Goal: Book appointment/travel/reservation

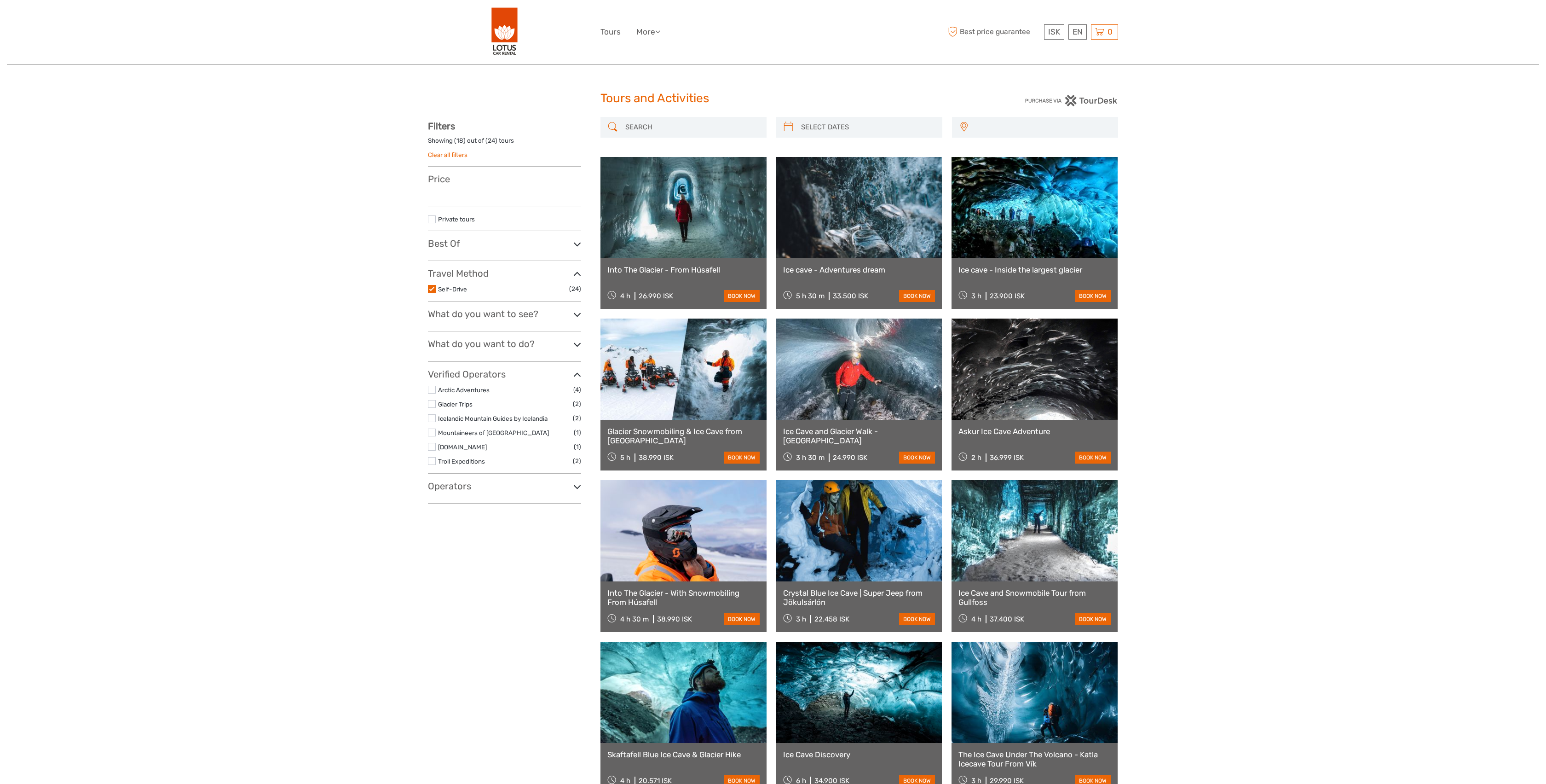
select select
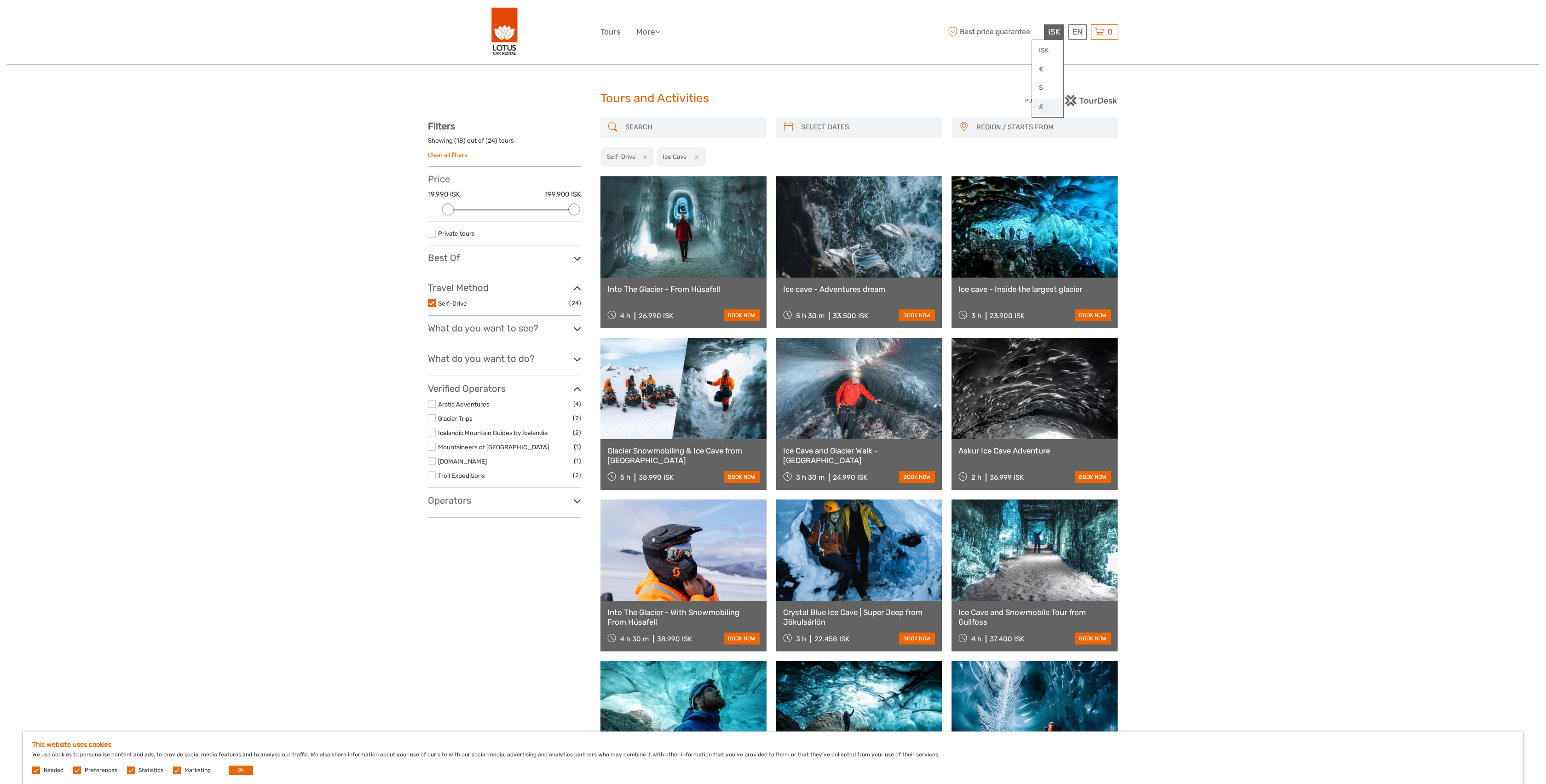
click at [1044, 110] on link "£" at bounding box center [1047, 106] width 31 height 17
click at [1029, 228] on link at bounding box center [1035, 226] width 166 height 102
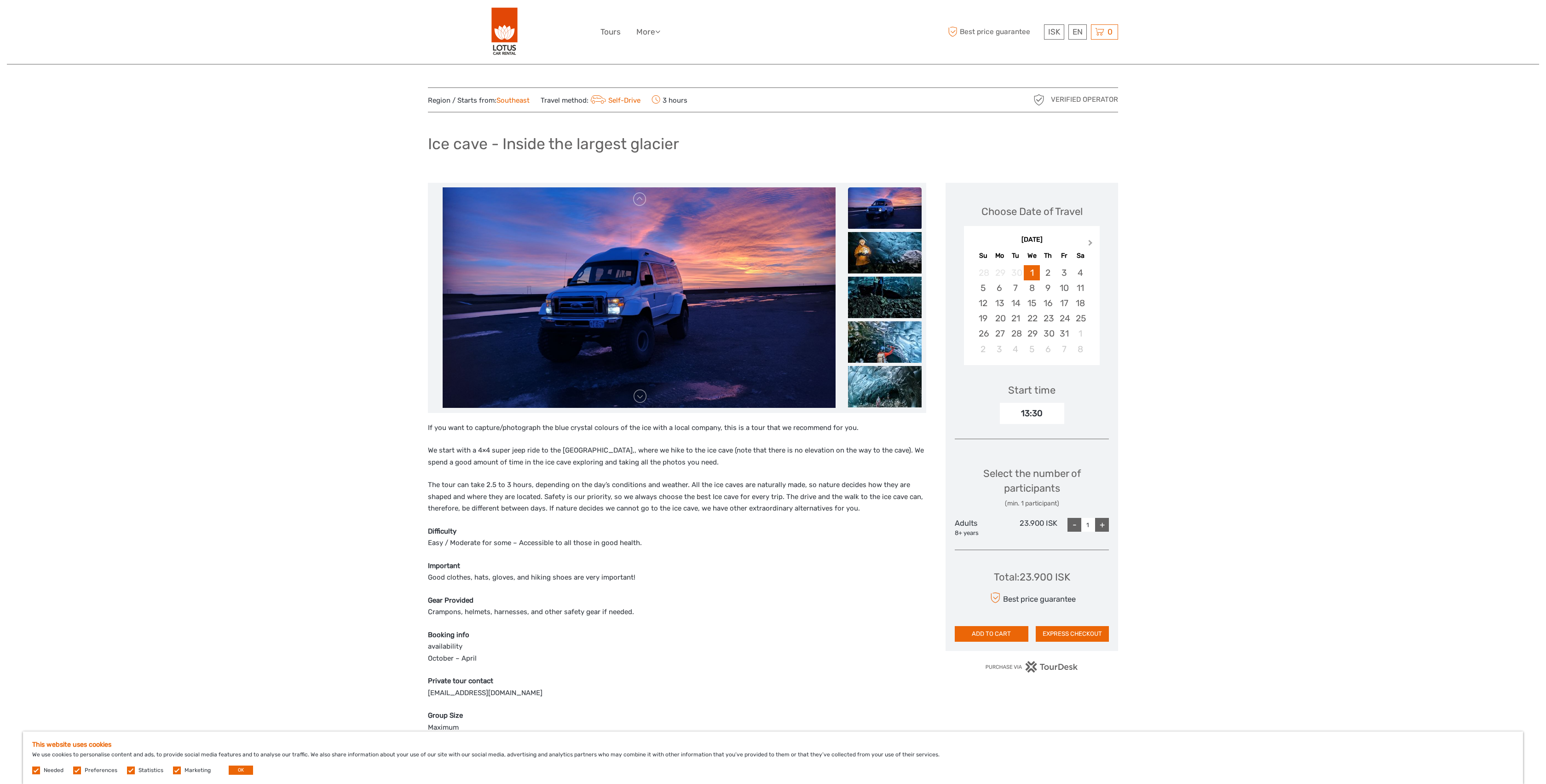
click at [1093, 241] on button "Next Month" at bounding box center [1092, 245] width 15 height 15
click at [1087, 243] on button "Next Month" at bounding box center [1092, 245] width 15 height 15
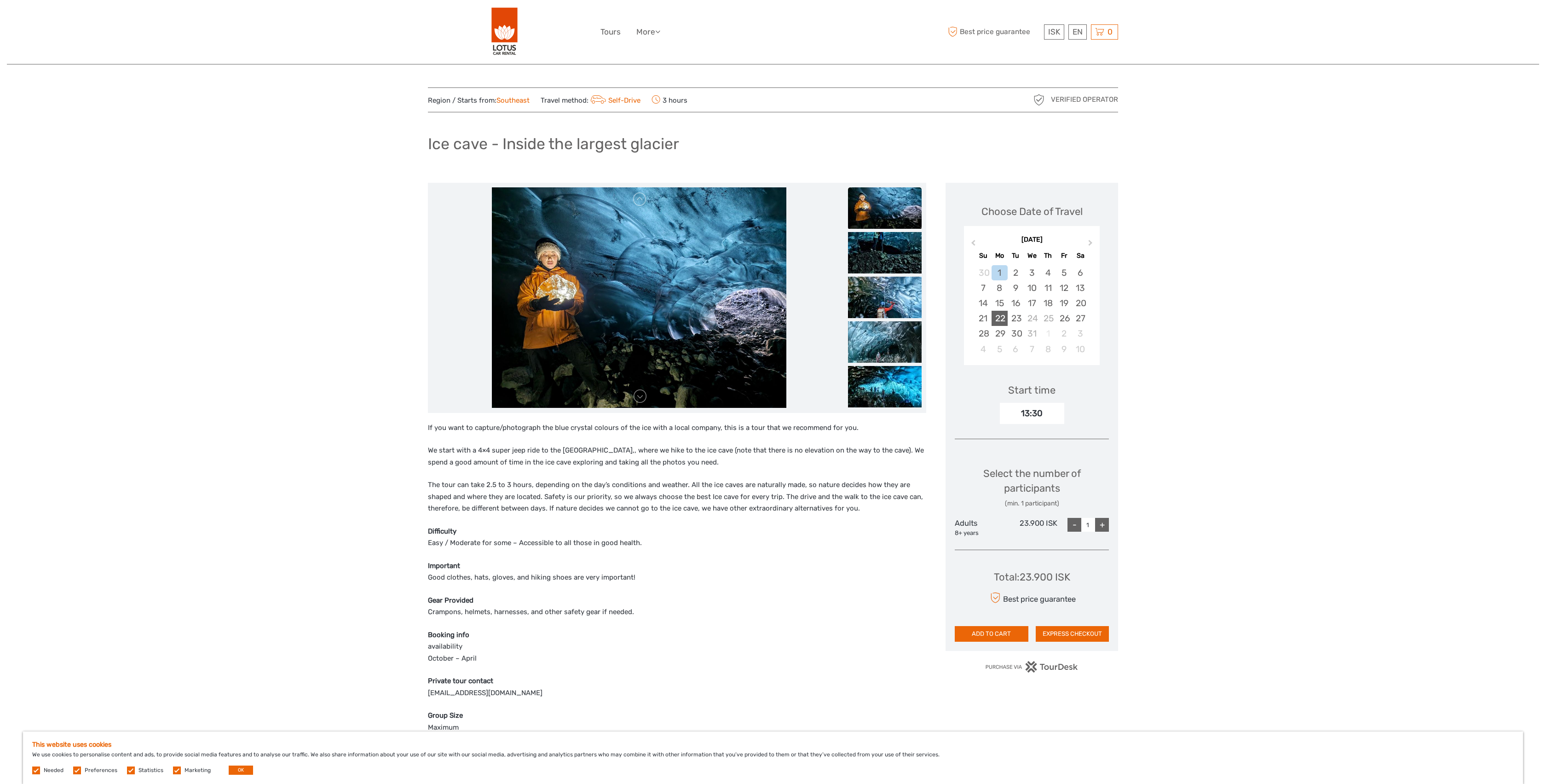
click at [999, 321] on div "22" at bounding box center [1000, 317] width 16 height 15
click at [1044, 407] on div "11:00" at bounding box center [1027, 414] width 64 height 14
click at [1169, 418] on div "Region / Starts from: Southeast Travel method: Self-Drive 3 hours Verified Oper…" at bounding box center [773, 777] width 1533 height 1554
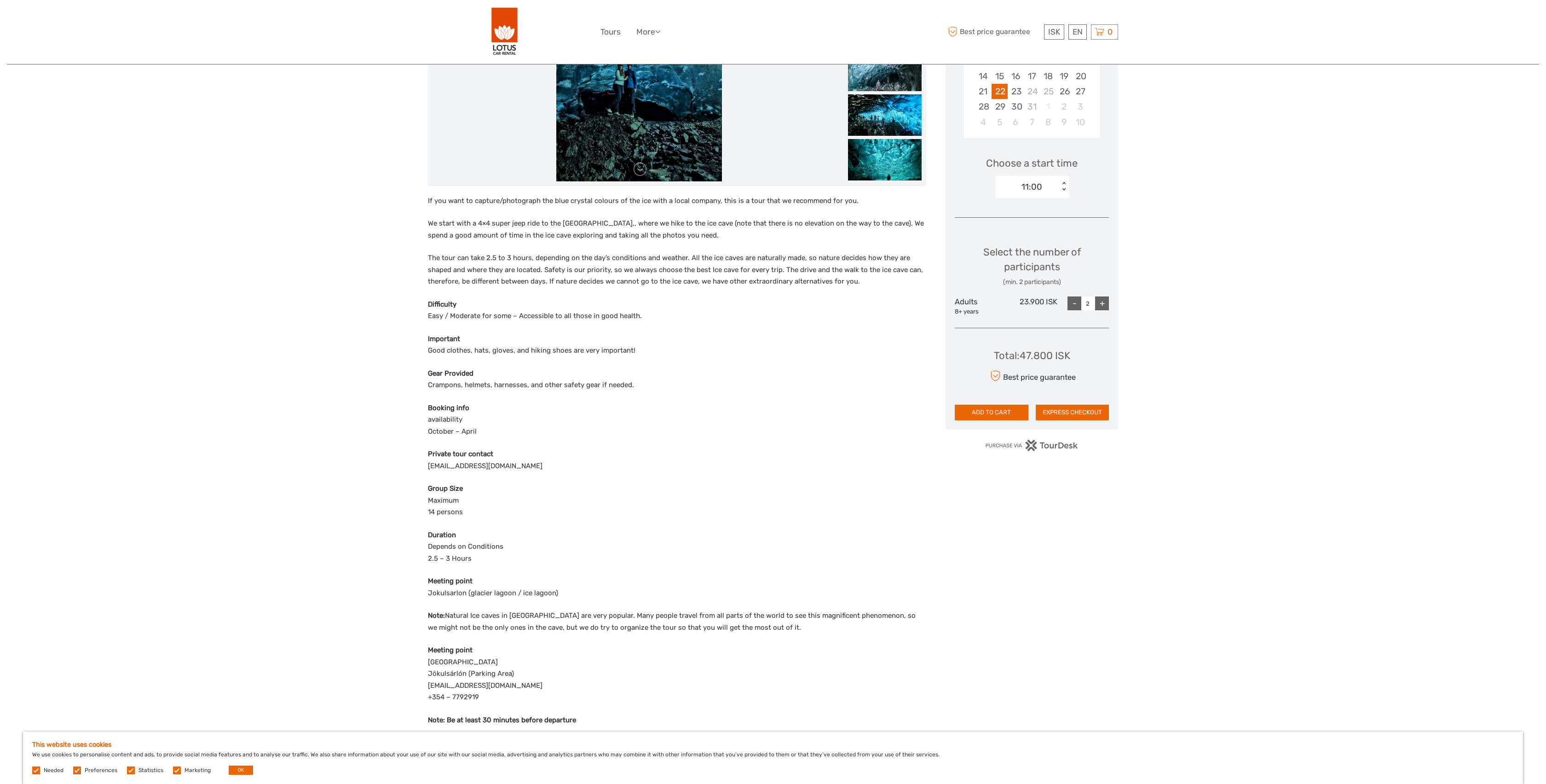
scroll to position [254, 0]
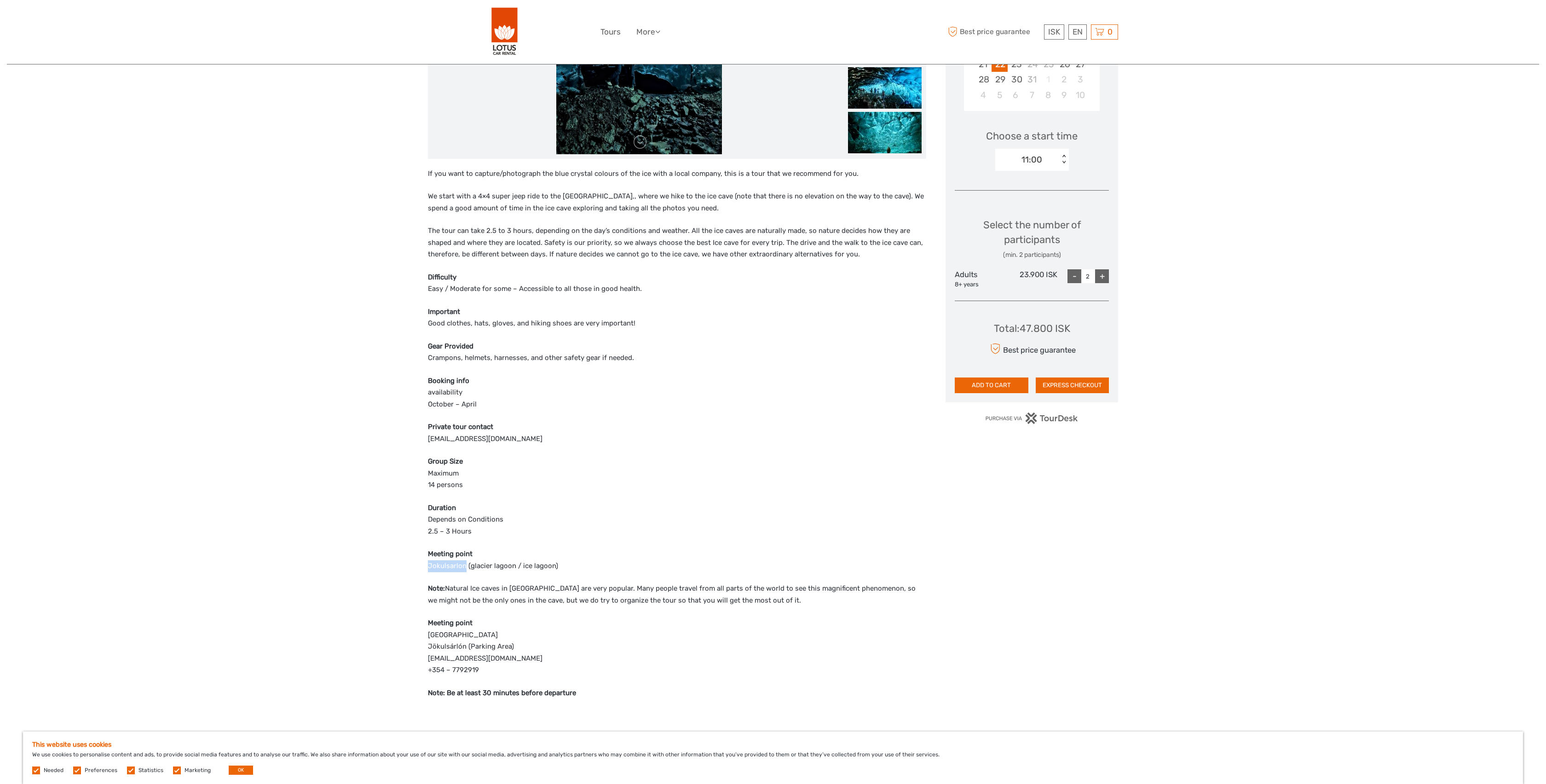
drag, startPoint x: 427, startPoint y: 560, endPoint x: 466, endPoint y: 560, distance: 39.0
click at [466, 560] on div "Region / Starts from: Southeast Travel method: Self-Drive 3 hours Verified Oper…" at bounding box center [773, 523] width 1533 height 1554
copy p "Jokulsarlon"
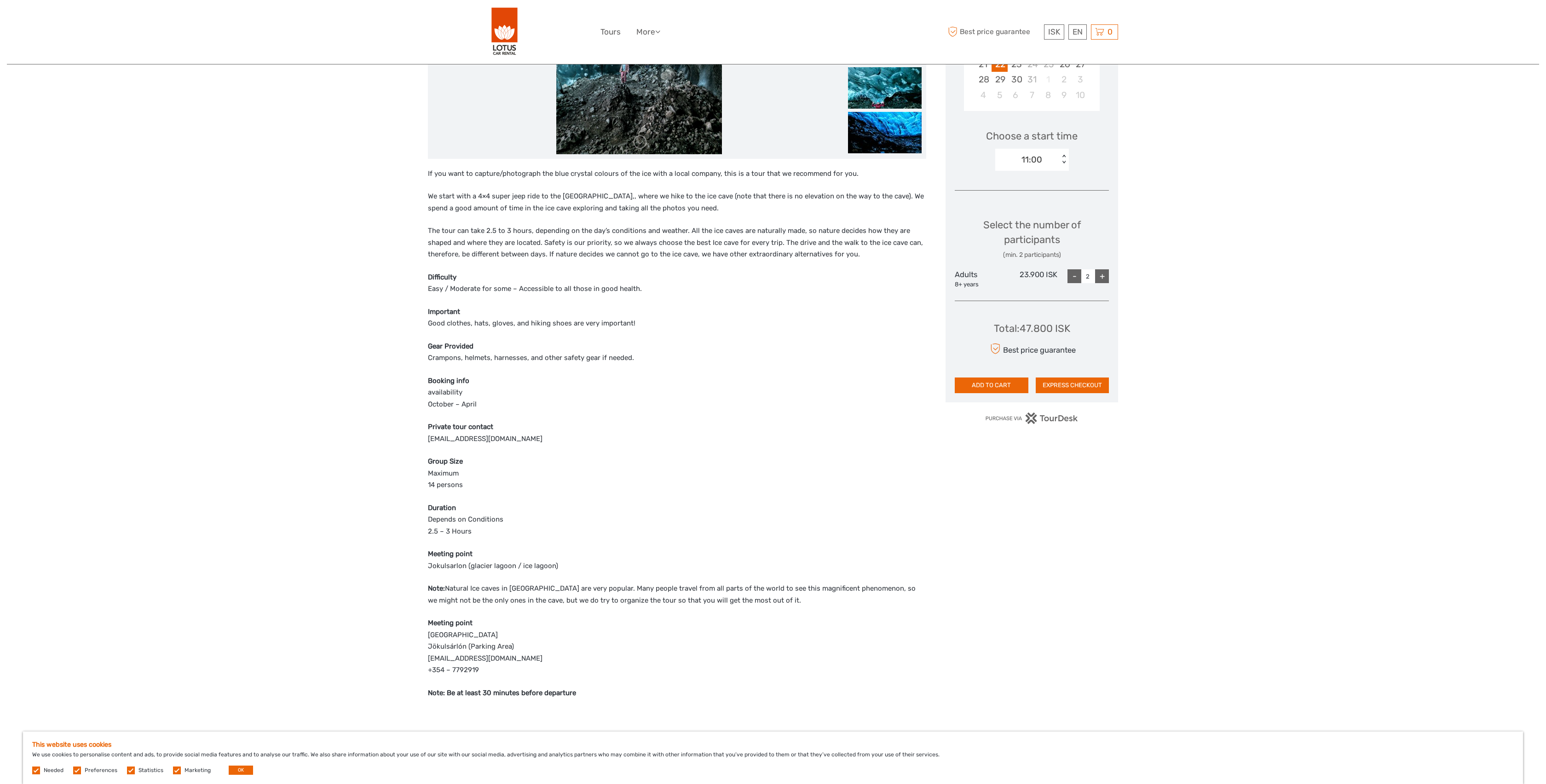
click at [387, 368] on div "Region / Starts from: Southeast Travel method: Self-Drive 3 hours Verified Oper…" at bounding box center [773, 523] width 1533 height 1554
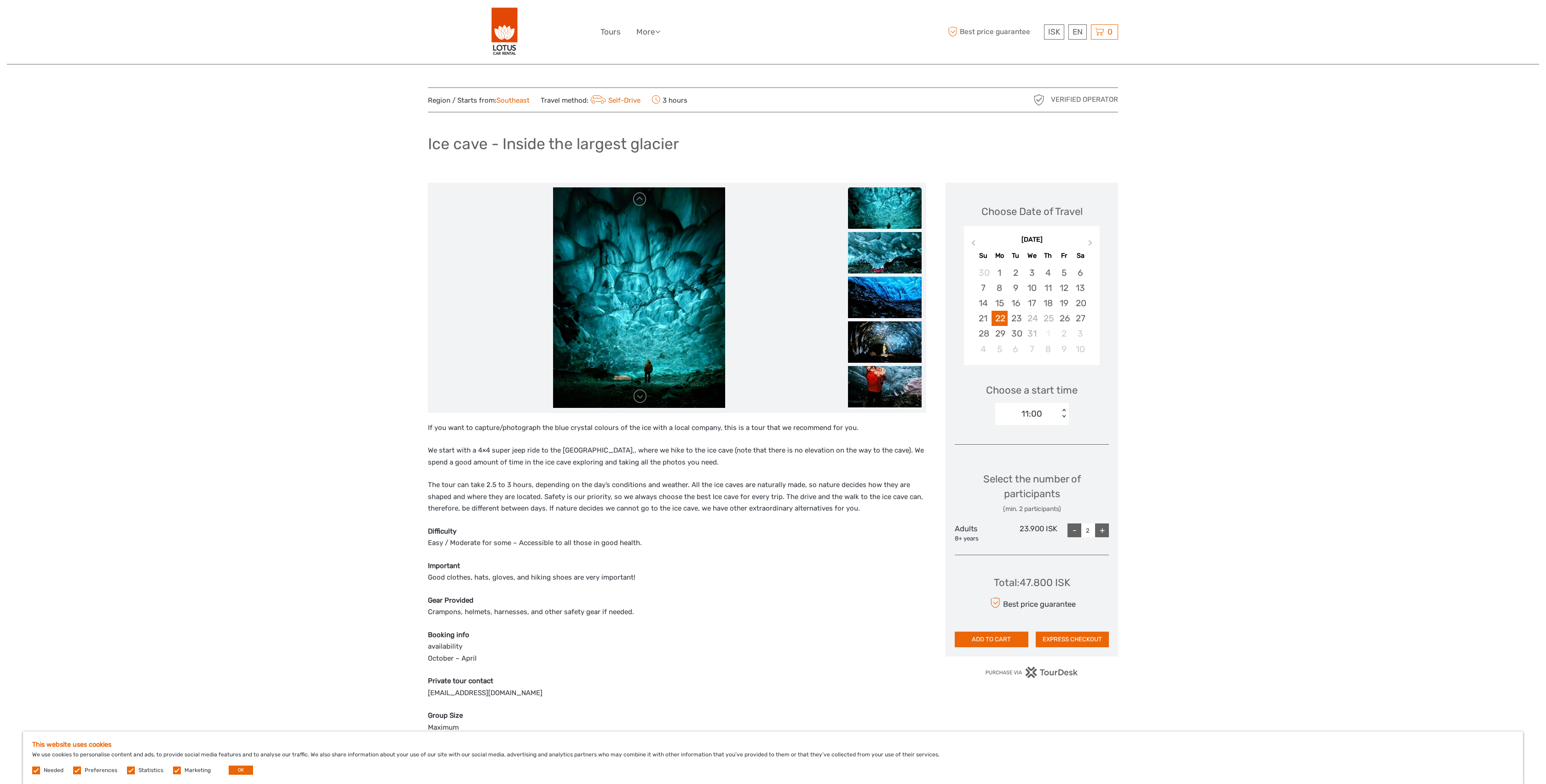
scroll to position [0, 0]
click at [887, 306] on img at bounding box center [885, 297] width 73 height 42
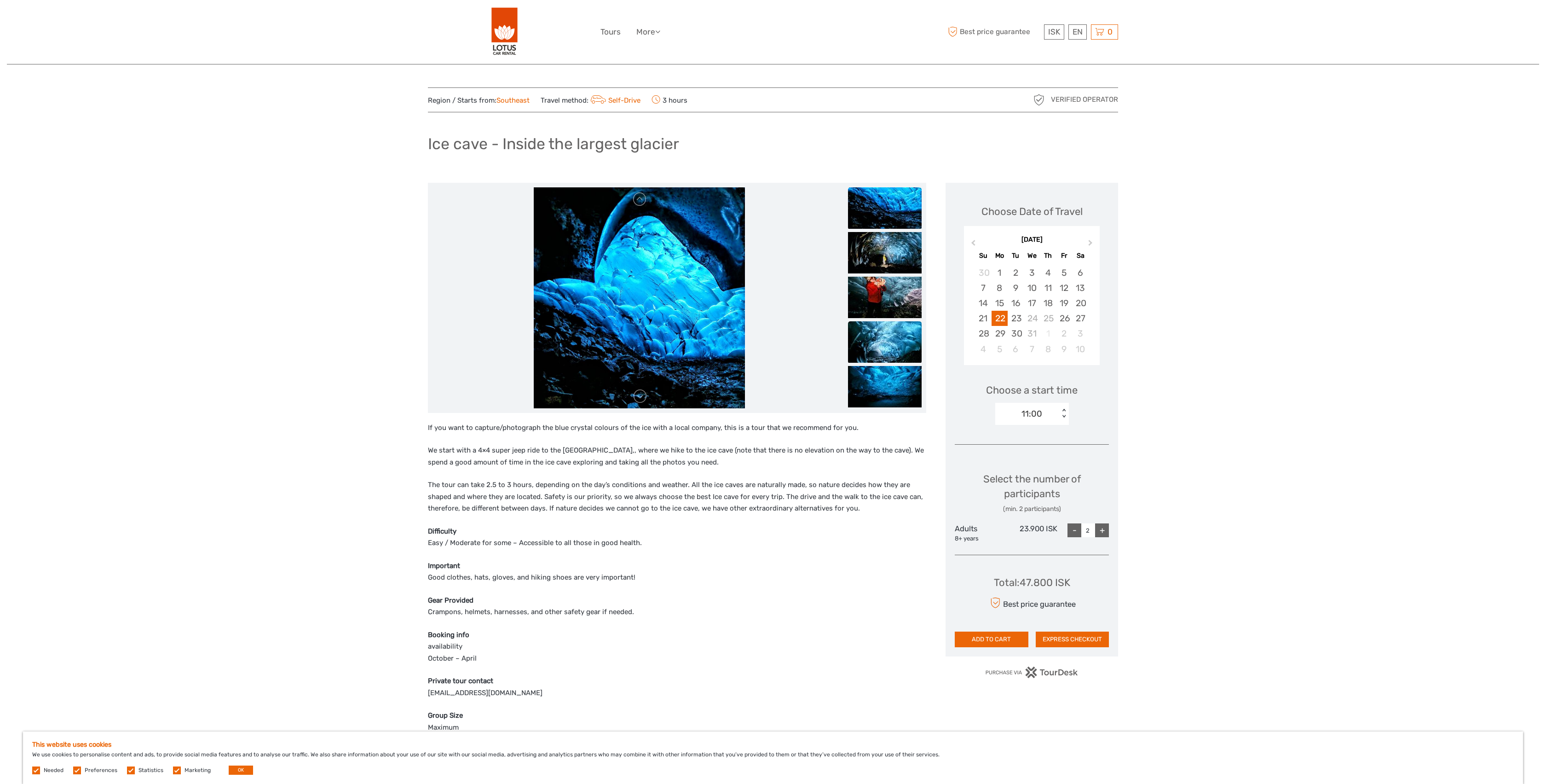
click at [873, 342] on img at bounding box center [885, 341] width 73 height 42
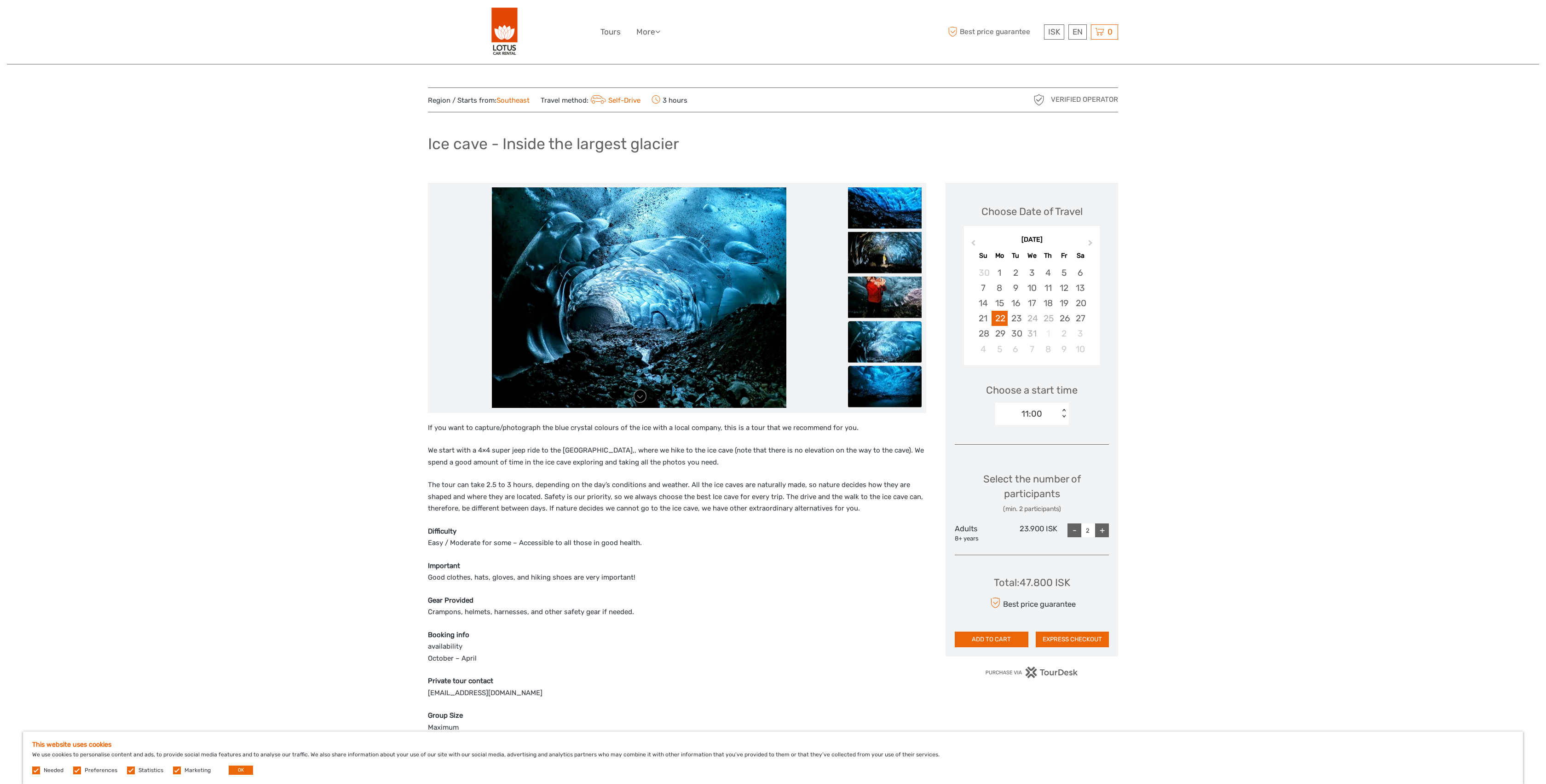
click at [880, 390] on img at bounding box center [885, 385] width 73 height 42
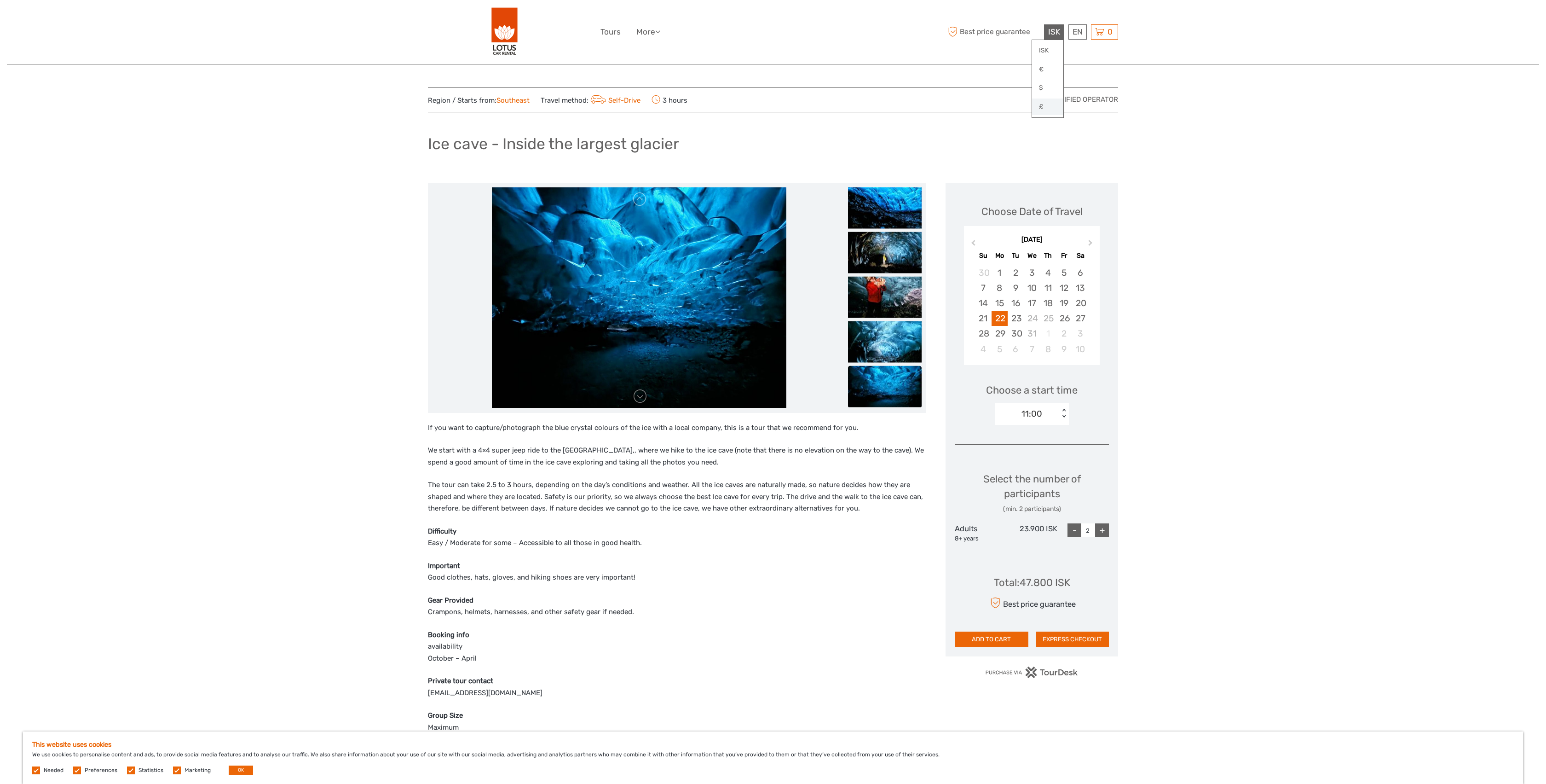
click at [1044, 104] on link "£" at bounding box center [1047, 106] width 31 height 17
click at [1314, 436] on div "Region / Starts from: Southeast Travel method: Self-Drive 3 hours Verified Oper…" at bounding box center [773, 777] width 1533 height 1554
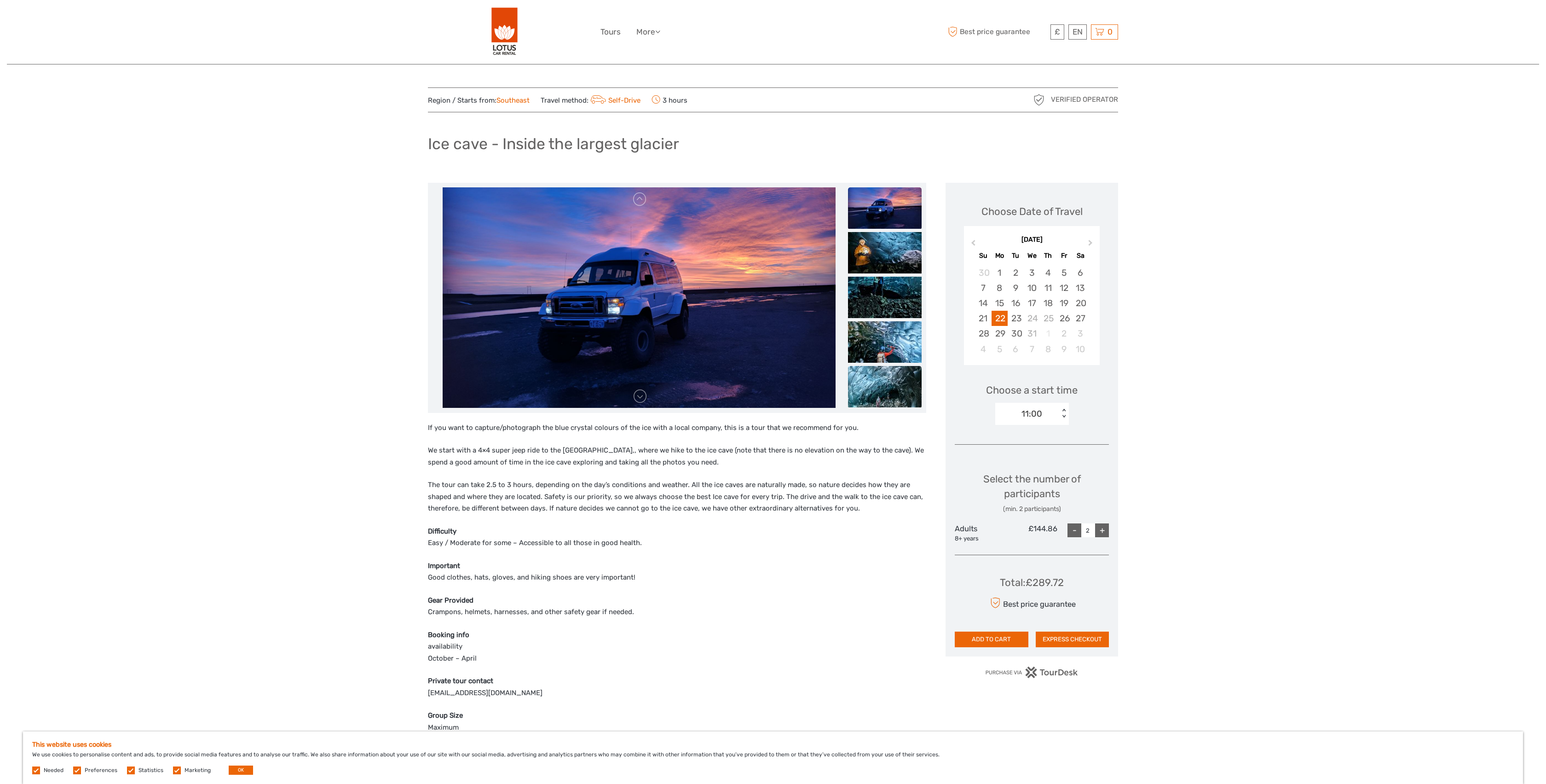
click at [880, 390] on img at bounding box center [885, 386] width 73 height 42
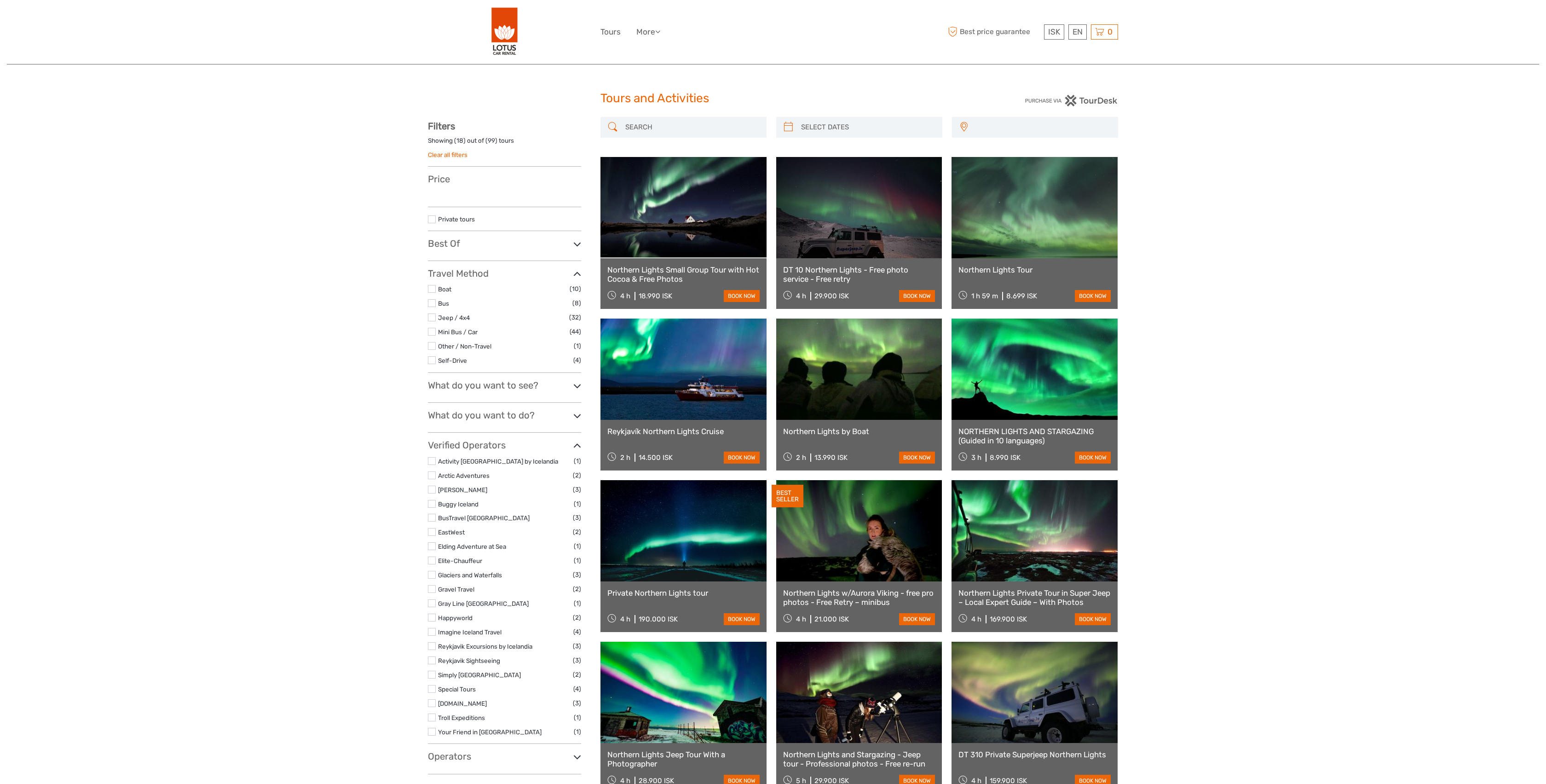
select select
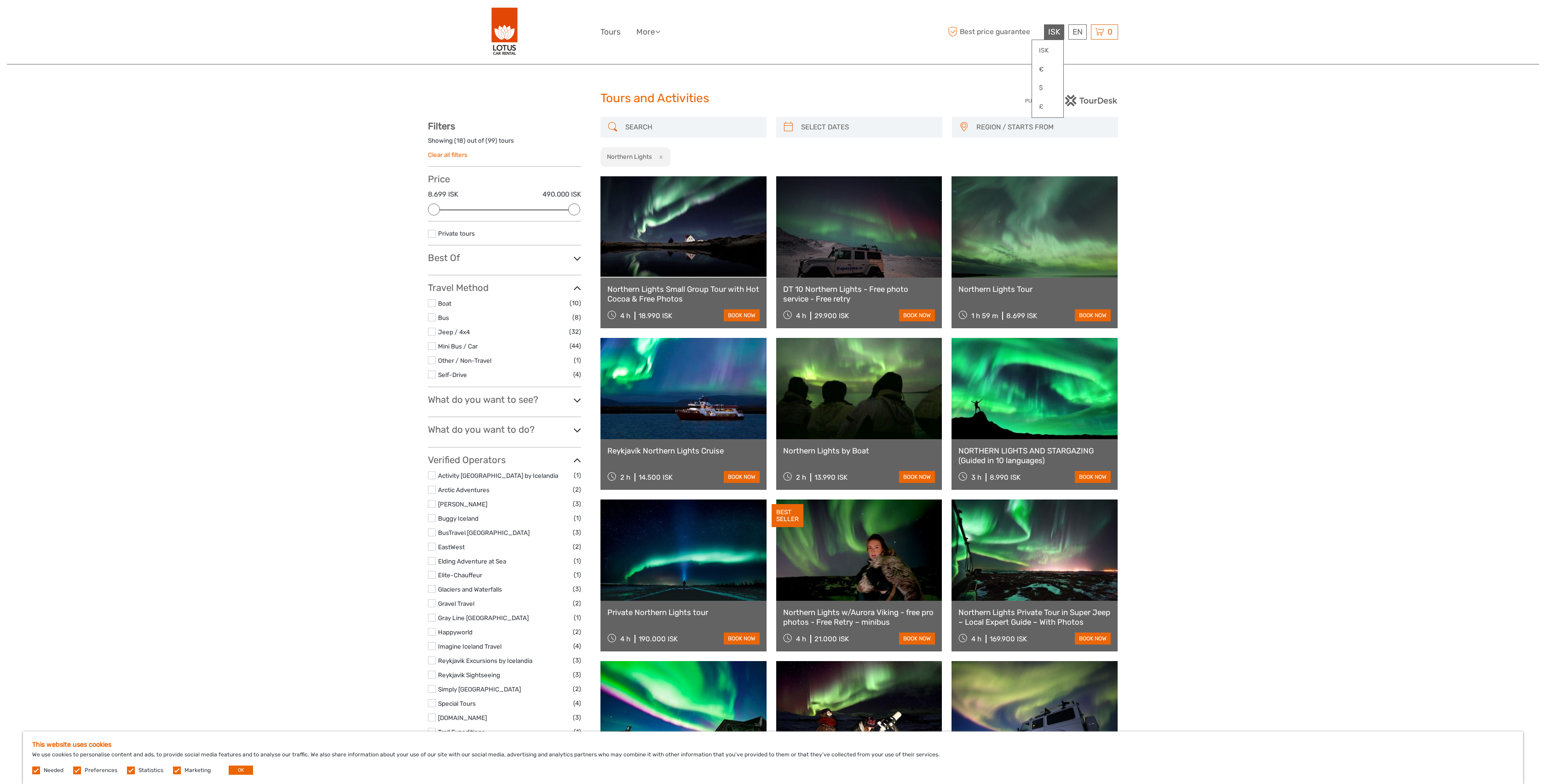
click at [1055, 33] on span "ISK" at bounding box center [1055, 32] width 12 height 9
click at [1042, 106] on link "£" at bounding box center [1047, 106] width 31 height 17
click at [1043, 107] on link "£" at bounding box center [1047, 106] width 31 height 17
click at [1260, 182] on div "Tours and Activities Tours and Activities REGION / STARTS FROM Capital Region E…" at bounding box center [773, 642] width 1533 height 1283
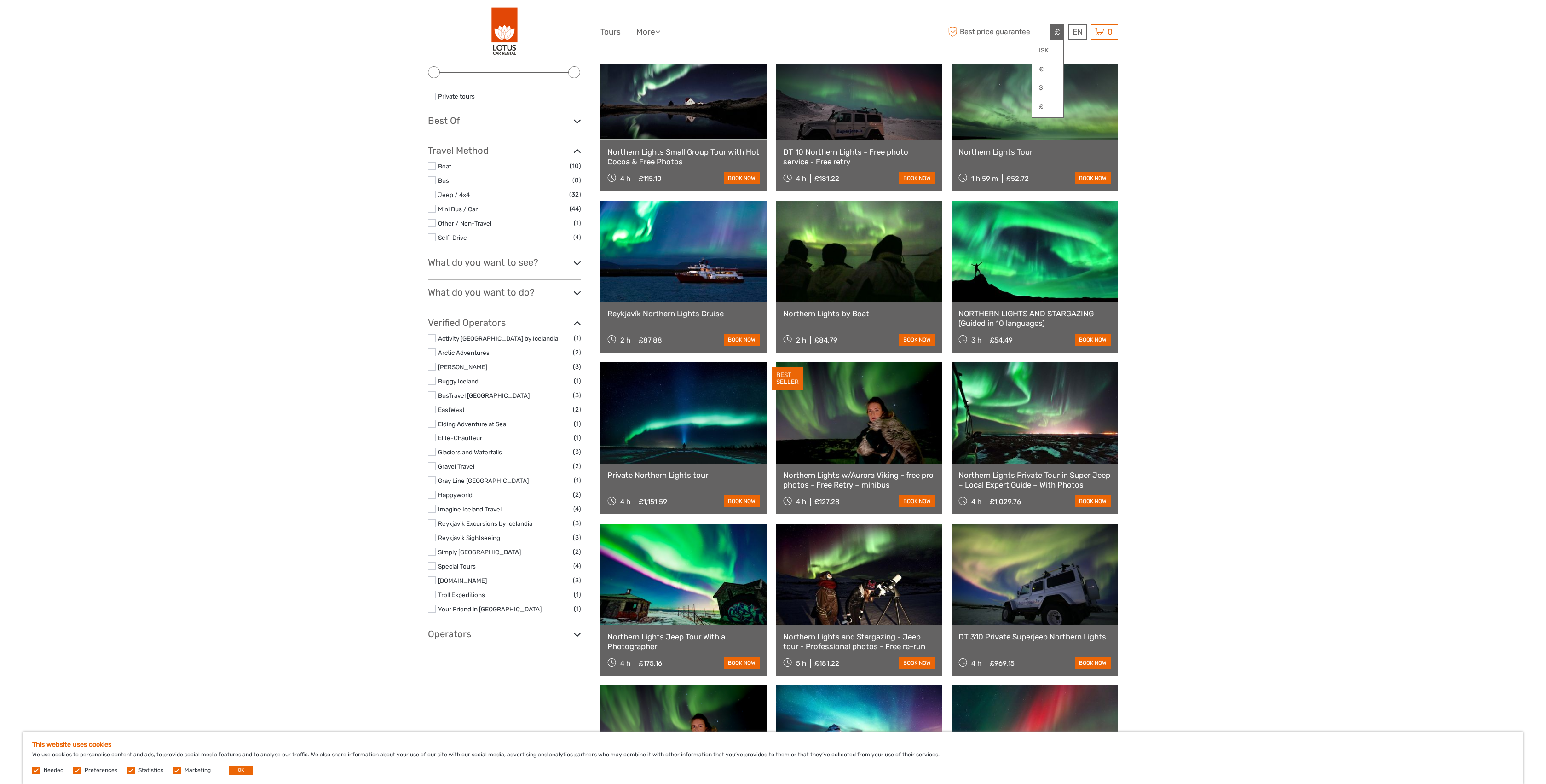
scroll to position [135, 0]
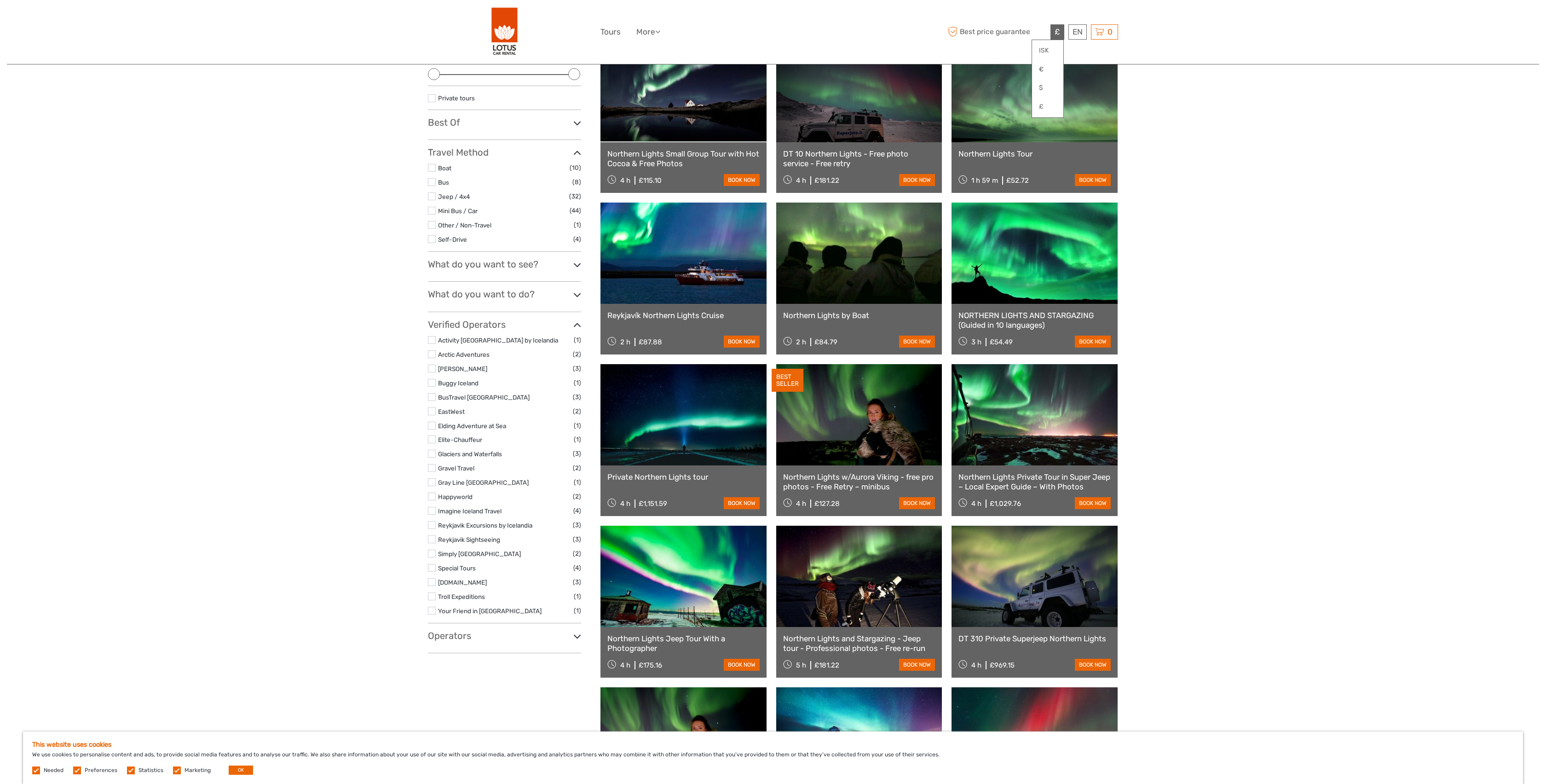
click at [869, 108] on link at bounding box center [859, 91] width 166 height 102
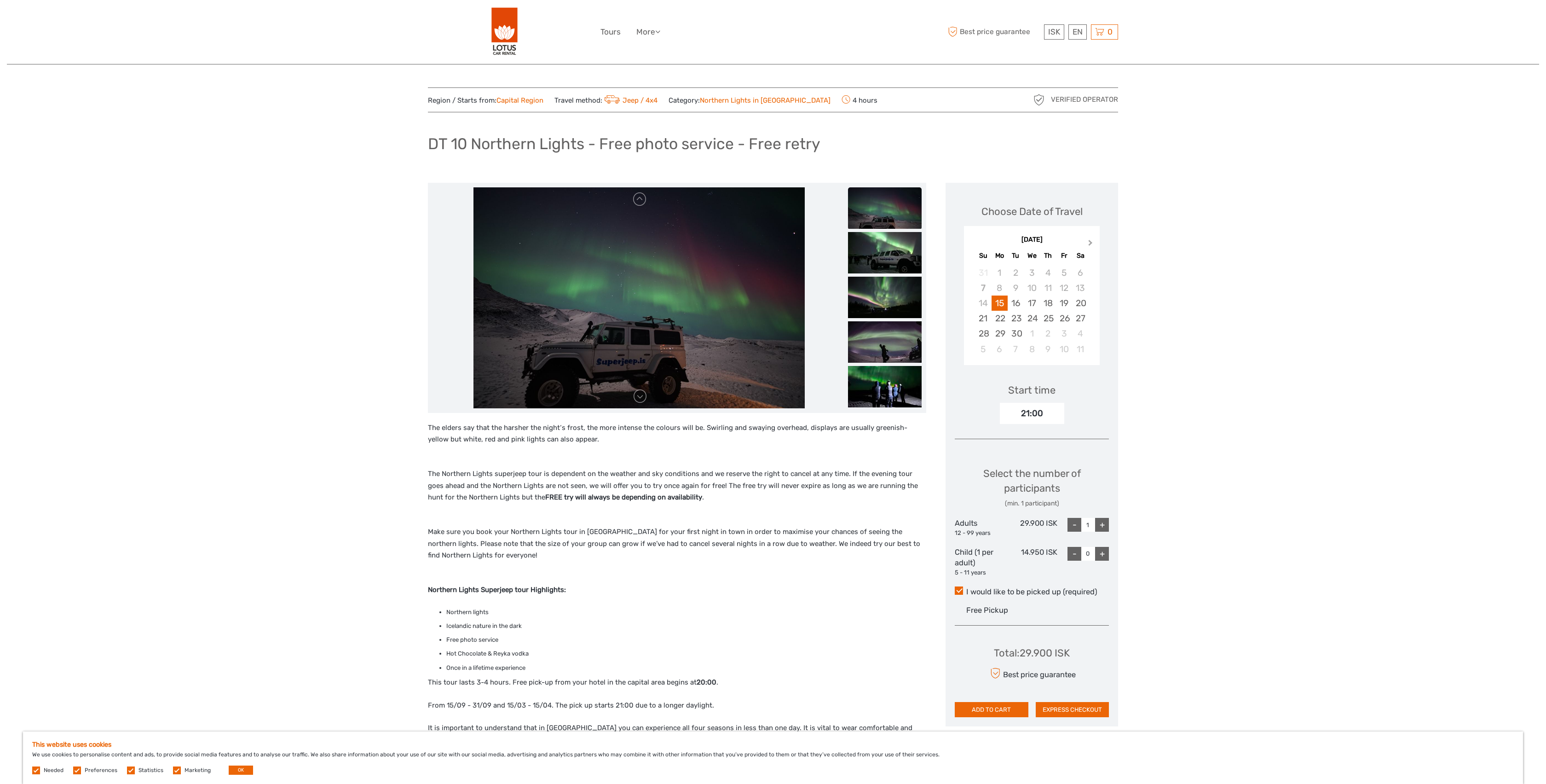
click at [1093, 240] on button "Next Month" at bounding box center [1092, 245] width 15 height 15
click at [998, 317] on div "22" at bounding box center [1000, 317] width 16 height 15
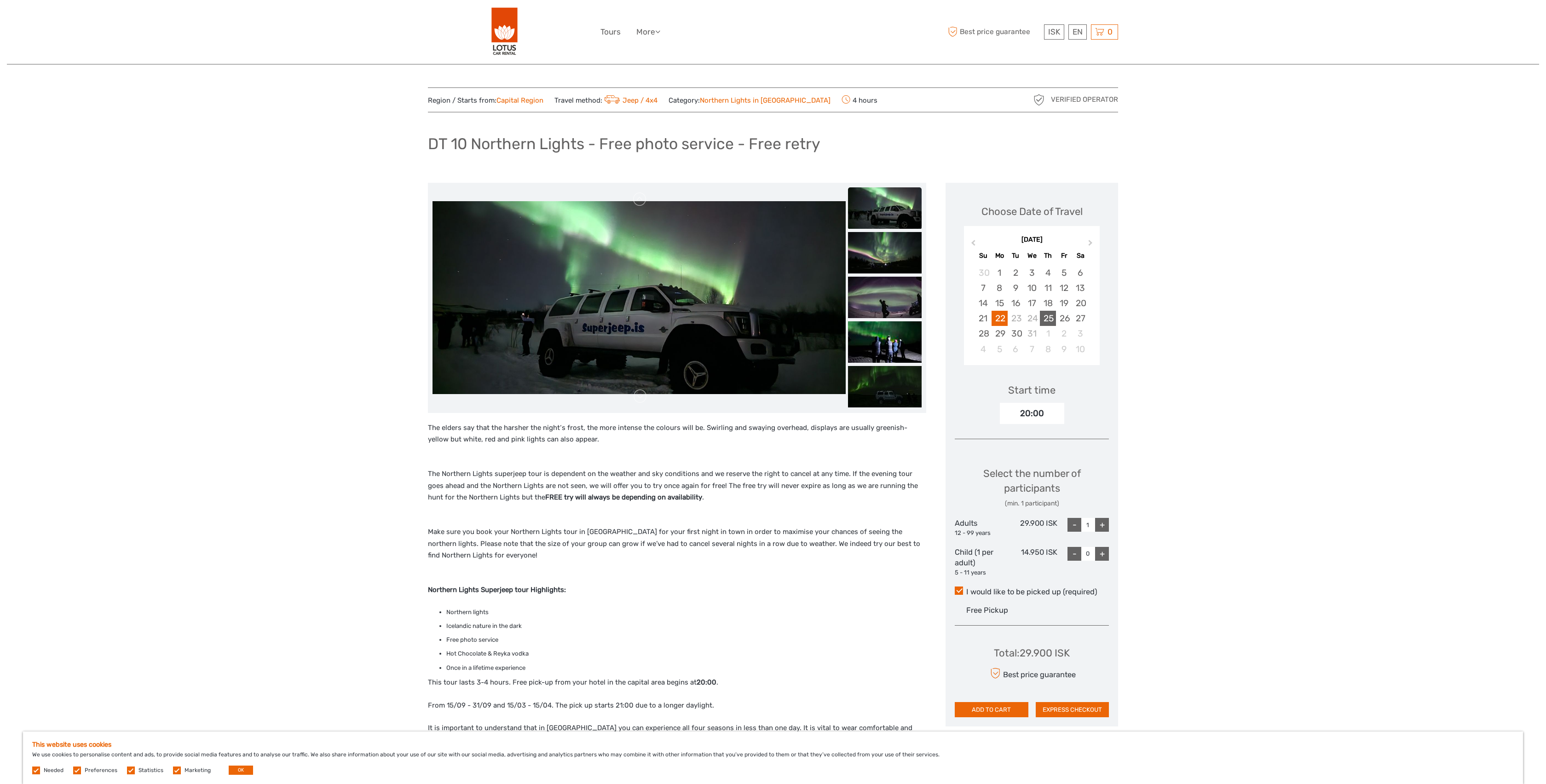
click at [1049, 316] on div "25" at bounding box center [1048, 317] width 16 height 15
click at [1043, 415] on div "20:00" at bounding box center [1032, 414] width 65 height 21
click at [1058, 408] on div "20:00" at bounding box center [1032, 414] width 65 height 21
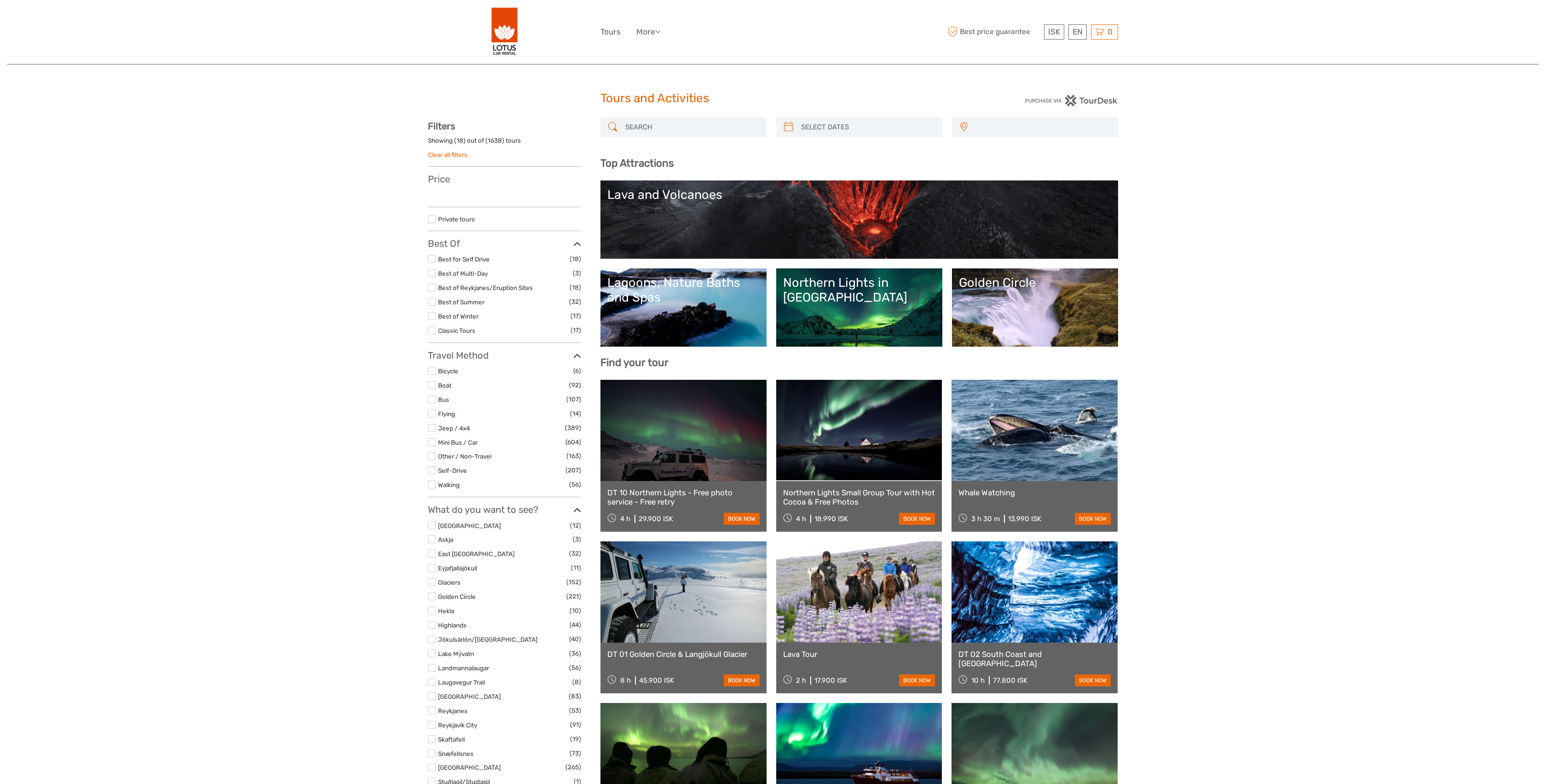
select select
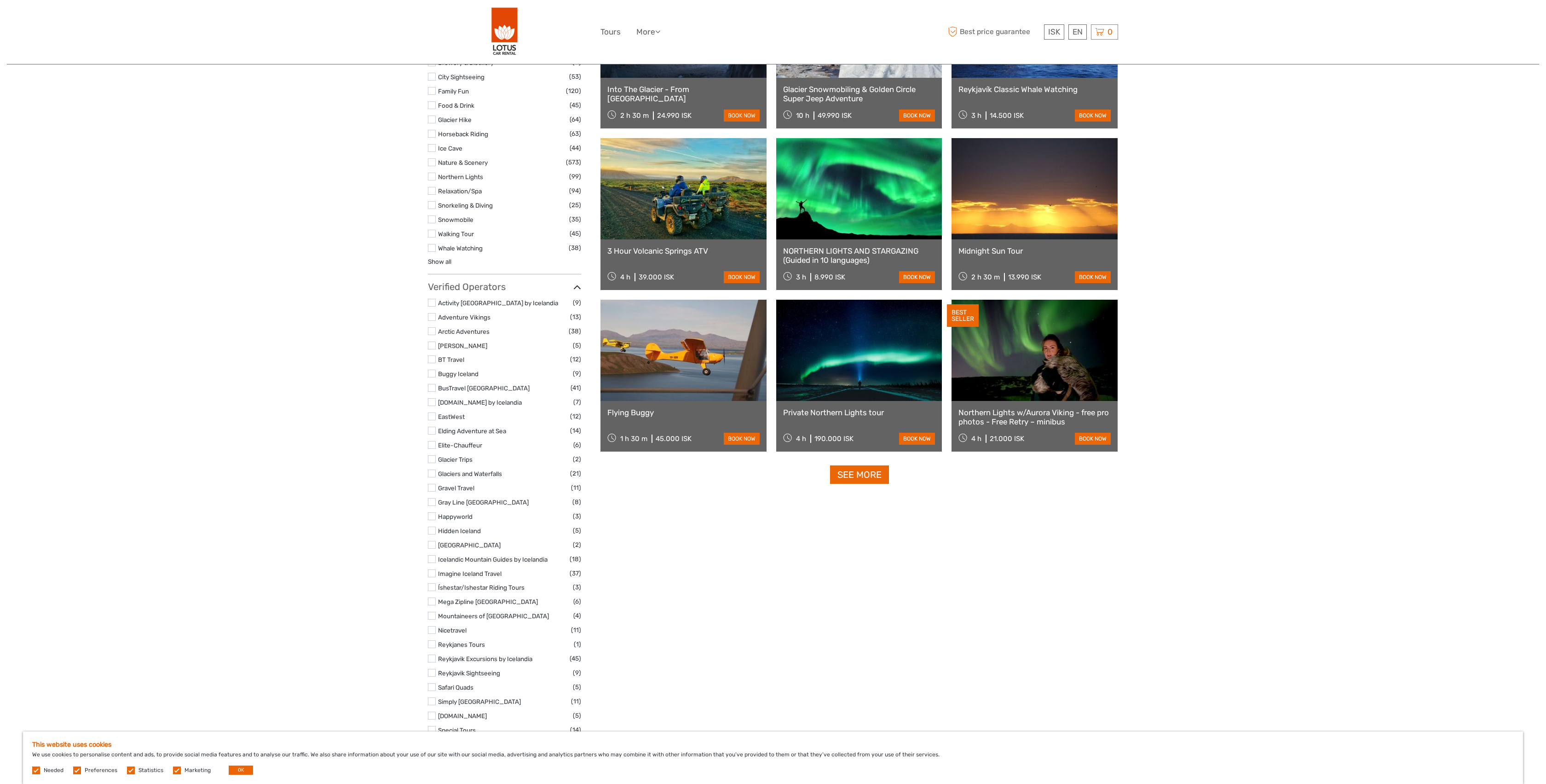
scroll to position [913, 0]
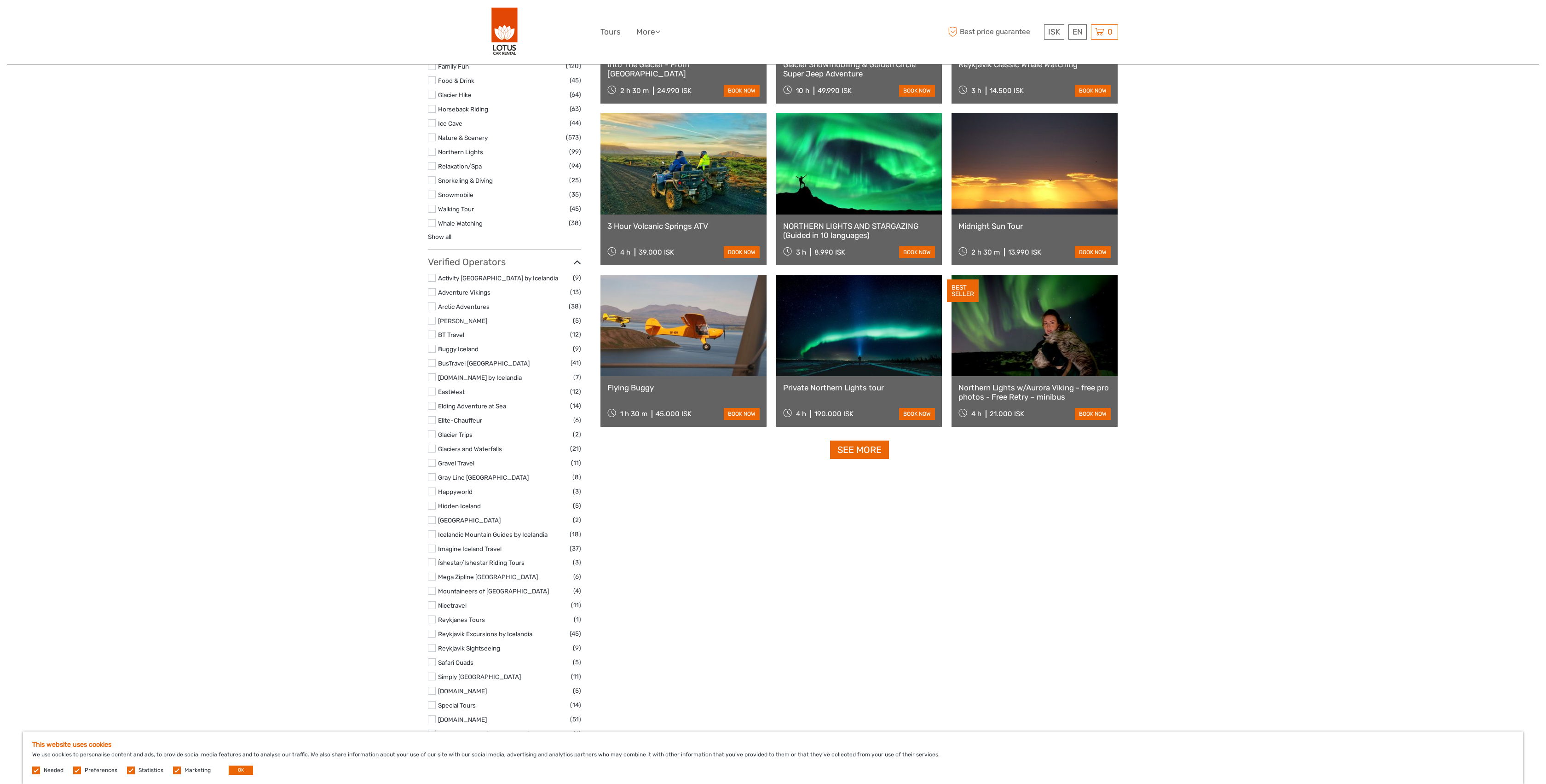
click at [467, 430] on label "Glacier Trips" at bounding box center [506, 435] width 135 height 11
click at [0, 0] on input "checkbox" at bounding box center [0, 0] width 0 height 0
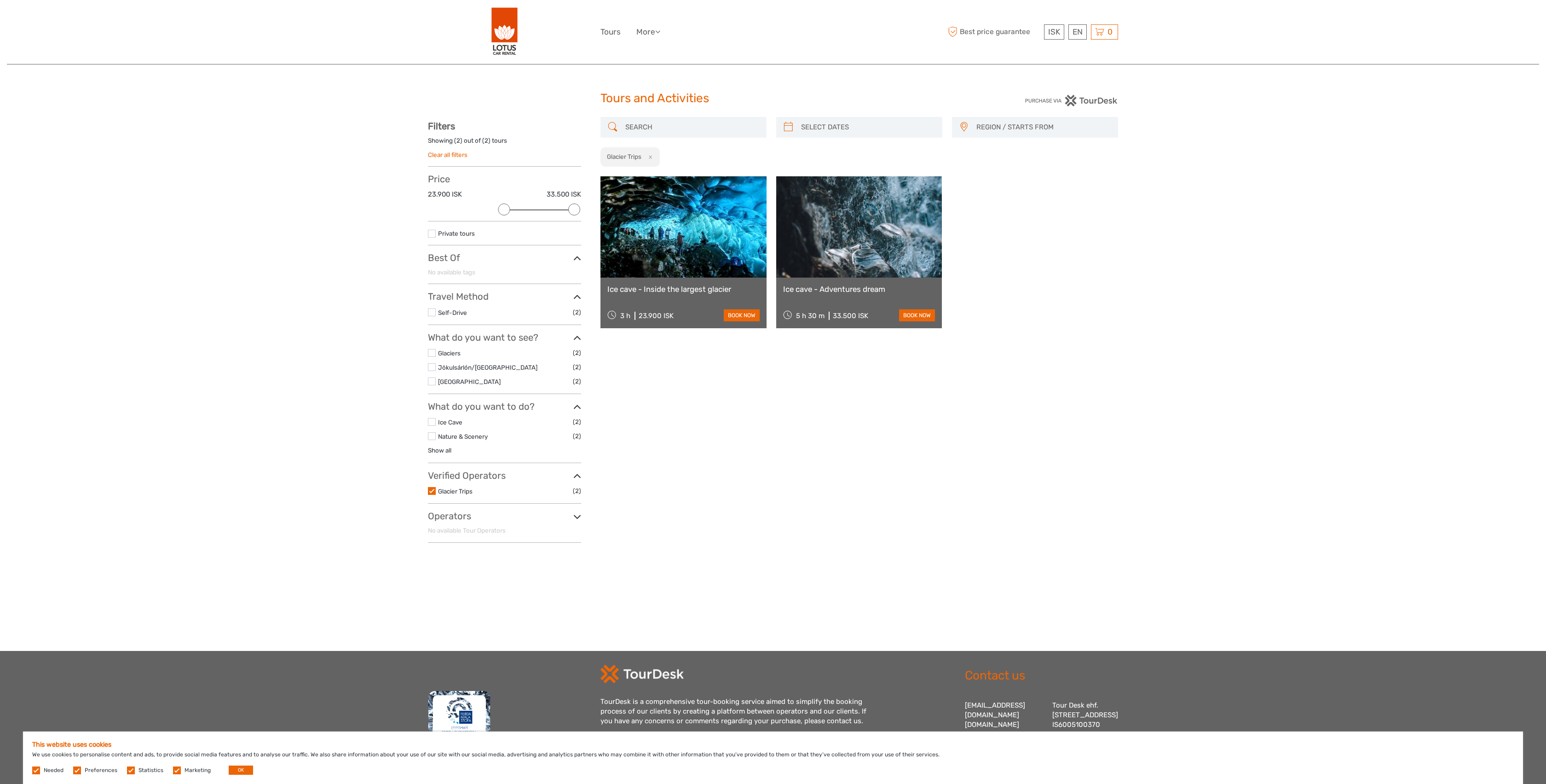
click at [690, 238] on link at bounding box center [683, 226] width 166 height 102
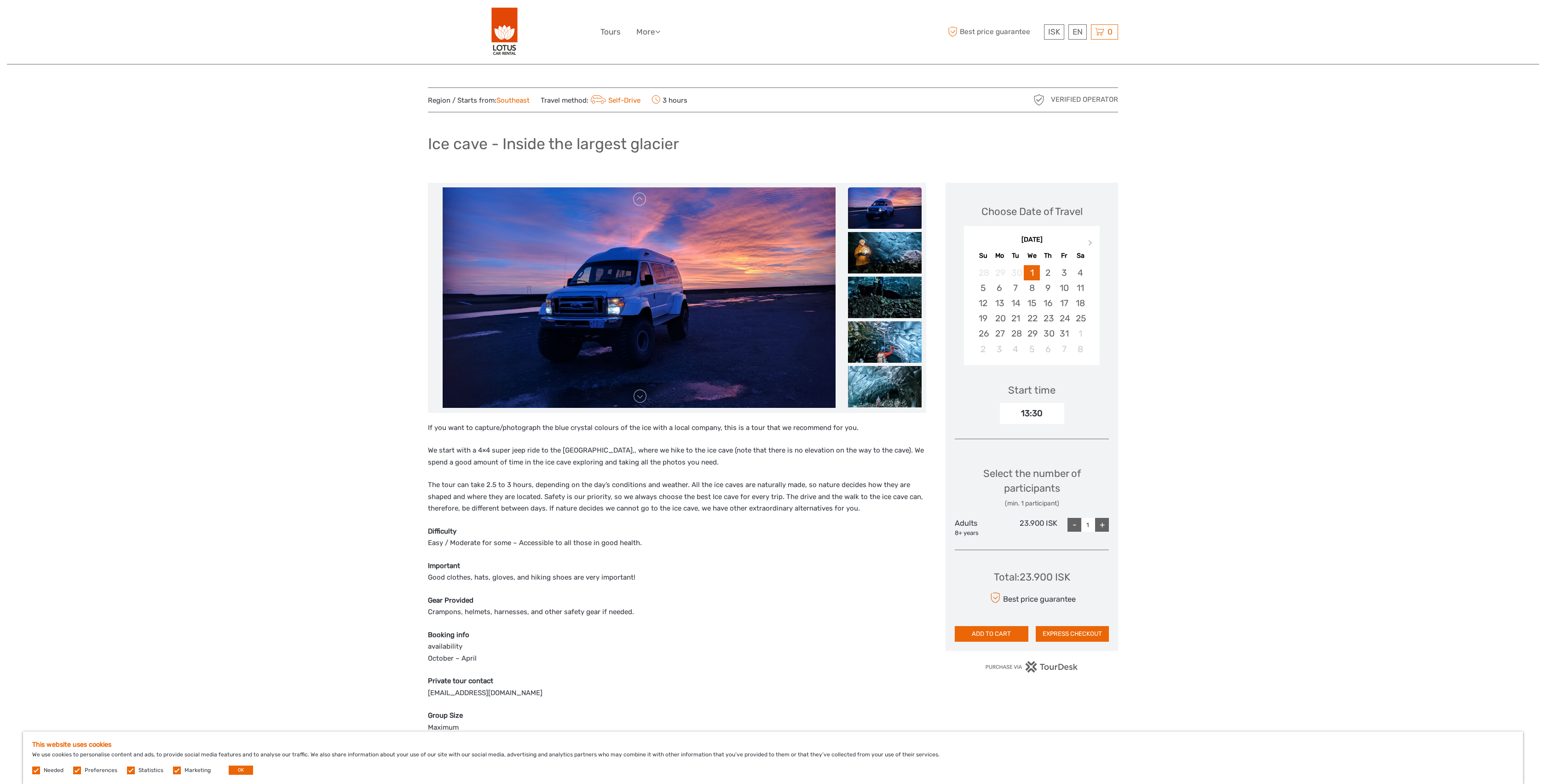
click at [1210, 373] on div "Region / Starts from: Southeast Travel method: Self-Drive 3 hours Verified Oper…" at bounding box center [773, 677] width 1533 height 1354
